Goal: Information Seeking & Learning: Learn about a topic

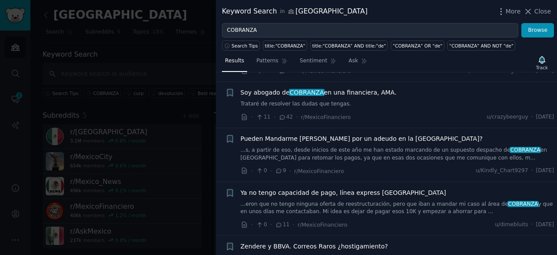
scroll to position [87, 0]
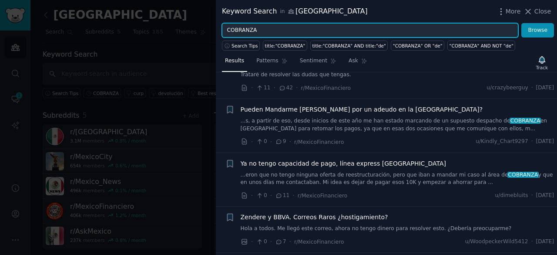
click at [278, 31] on input "COBRANZA" at bounding box center [370, 30] width 296 height 15
click at [521, 23] on button "Browse" at bounding box center [537, 30] width 33 height 15
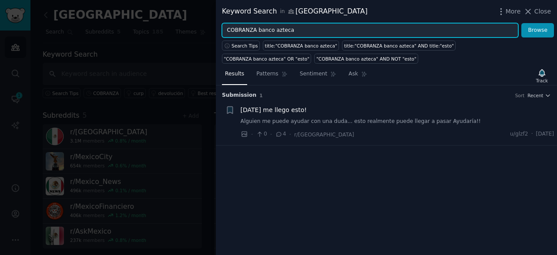
drag, startPoint x: 293, startPoint y: 30, endPoint x: 253, endPoint y: 30, distance: 40.0
click at [253, 30] on input "COBRANZA banco azteca" at bounding box center [370, 30] width 296 height 15
type input "COBRANZA elektra"
click at [521, 23] on button "Browse" at bounding box center [537, 30] width 33 height 15
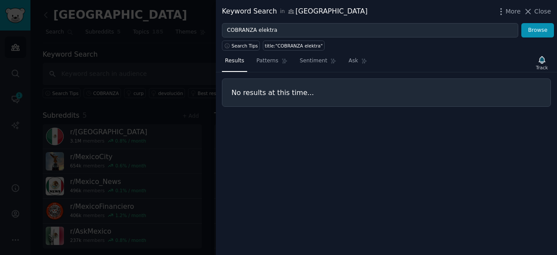
click at [535, 14] on button "Close" at bounding box center [536, 11] width 27 height 9
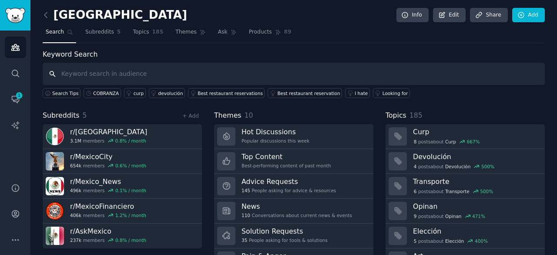
click at [99, 72] on input "text" at bounding box center [294, 74] width 502 height 22
type input "cobranza elektra"
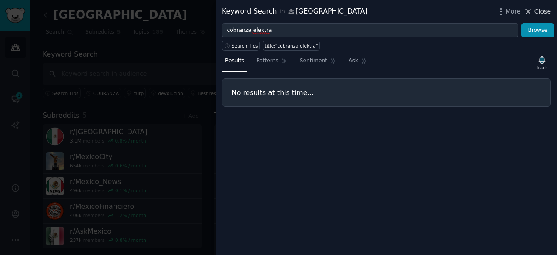
click at [540, 13] on span "Close" at bounding box center [542, 11] width 17 height 9
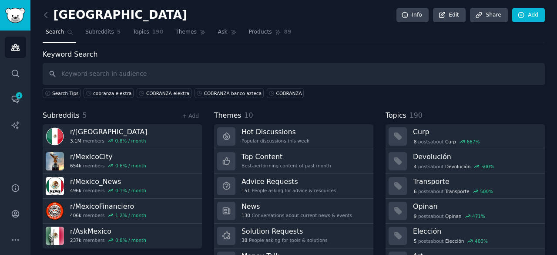
click at [88, 71] on input "text" at bounding box center [294, 74] width 502 height 22
type input "cobranza elektra"
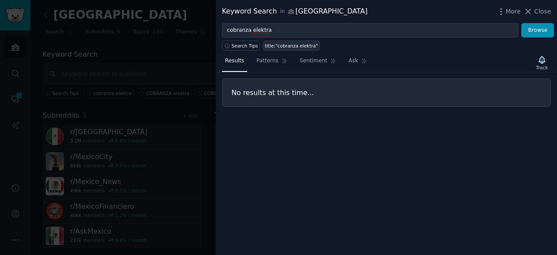
click at [290, 47] on div "title:"cobranza elektra"" at bounding box center [291, 46] width 53 height 6
type input "title:"cobranza elektra""
click at [282, 59] on icon at bounding box center [285, 61] width 6 height 6
click at [303, 60] on span "Sentiment" at bounding box center [313, 61] width 27 height 8
click at [541, 10] on span "Close" at bounding box center [542, 11] width 17 height 9
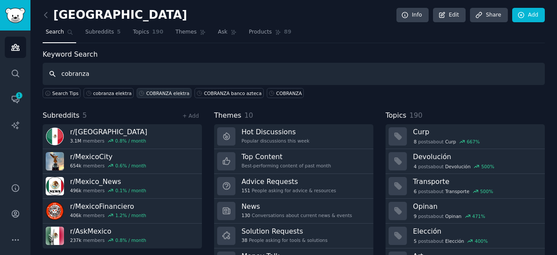
type input "cobranza"
